Goal: Use online tool/utility: Utilize a website feature to perform a specific function

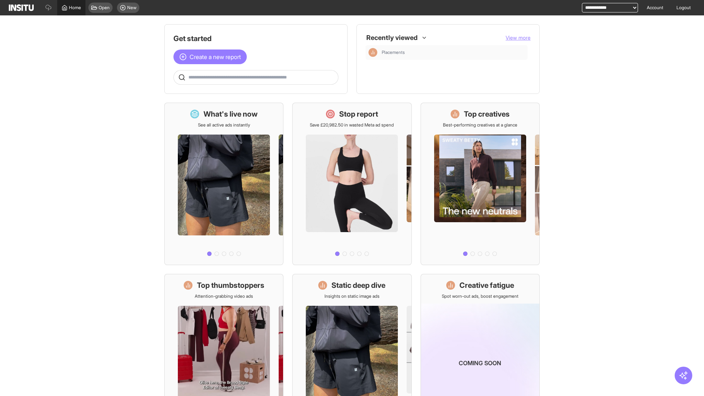
click at [71, 8] on span "Home" at bounding box center [75, 8] width 12 height 6
click at [212, 57] on span "Create a new report" at bounding box center [214, 56] width 51 height 9
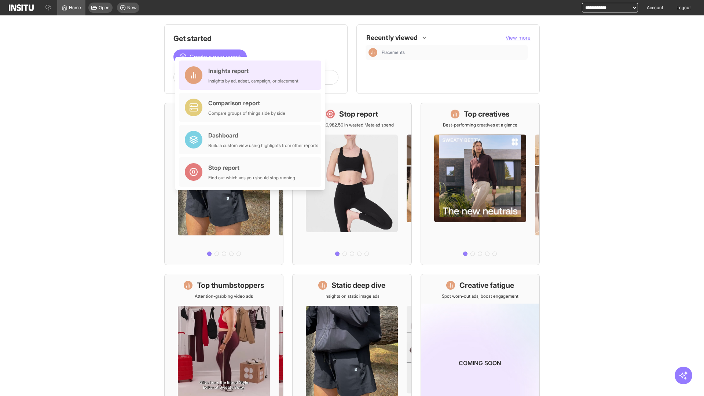
click at [252, 75] on div "Insights report Insights by ad, adset, campaign, or placement" at bounding box center [253, 75] width 90 height 18
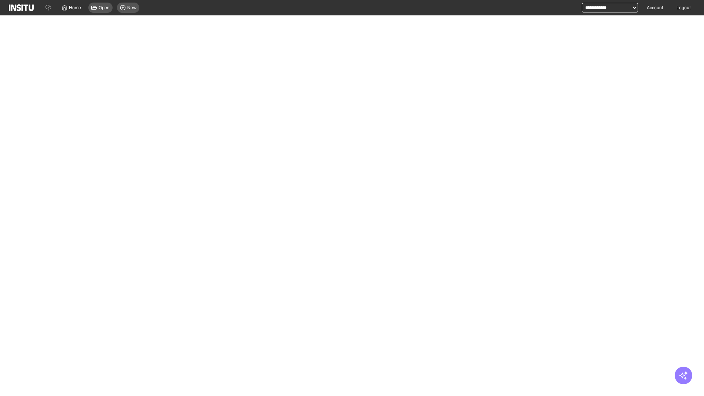
select select "**"
